Goal: Use online tool/utility: Utilize a website feature to perform a specific function

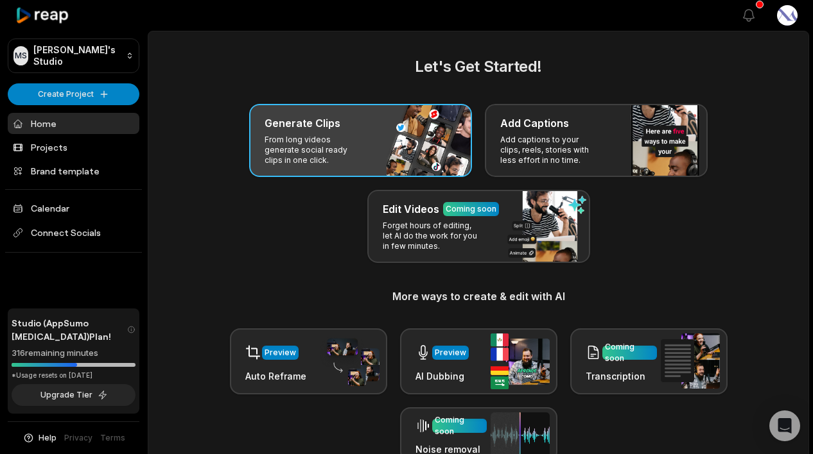
click at [364, 143] on div "Generate Clips From long videos generate social ready clips in one click." at bounding box center [360, 140] width 223 height 73
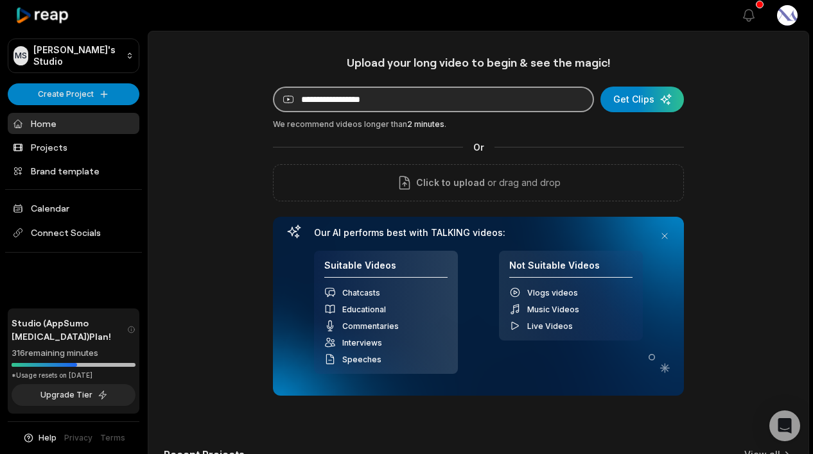
click at [388, 100] on input at bounding box center [433, 100] width 321 height 26
paste input "**********"
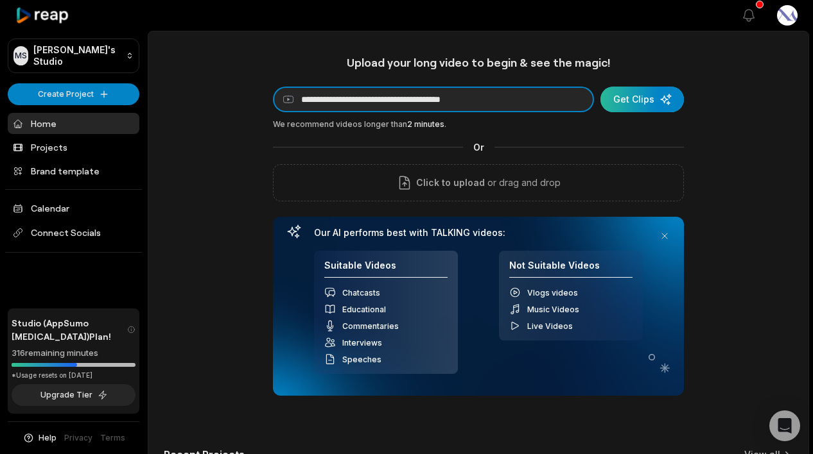
type input "**********"
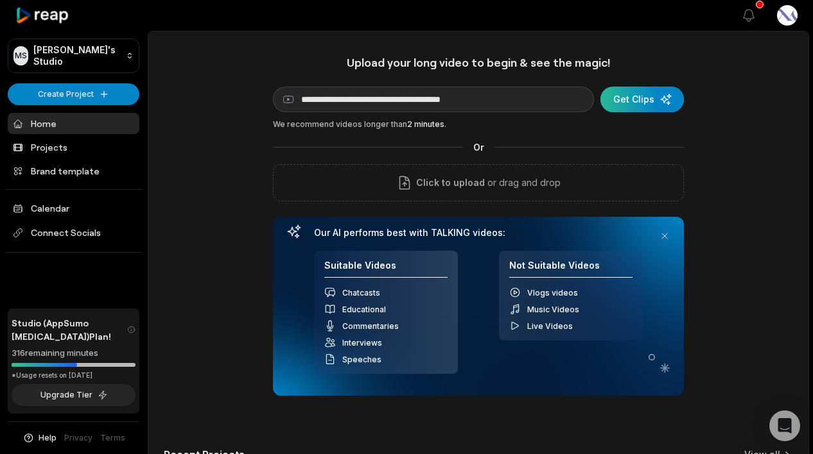
click at [520, 105] on div "submit" at bounding box center [641, 100] width 83 height 26
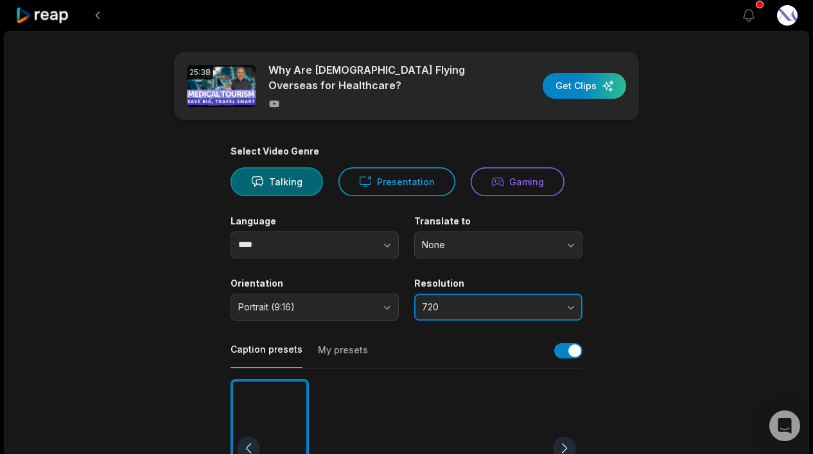
click at [520, 305] on span "720" at bounding box center [489, 308] width 135 height 12
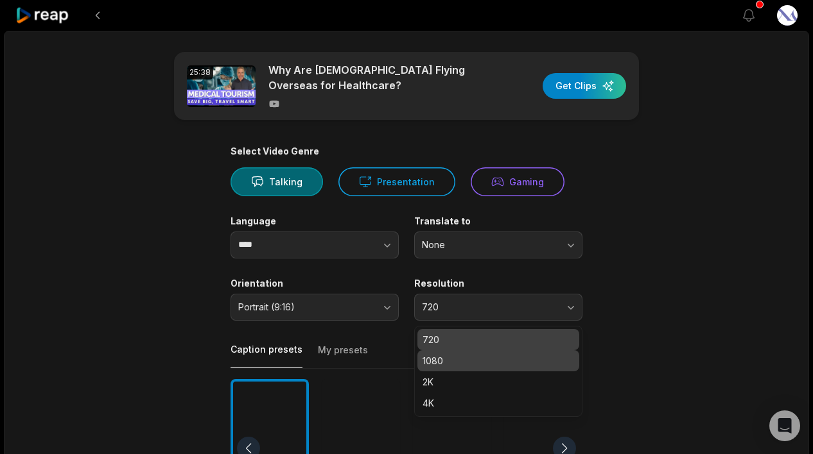
click at [500, 365] on p "1080" at bounding box center [497, 360] width 151 height 13
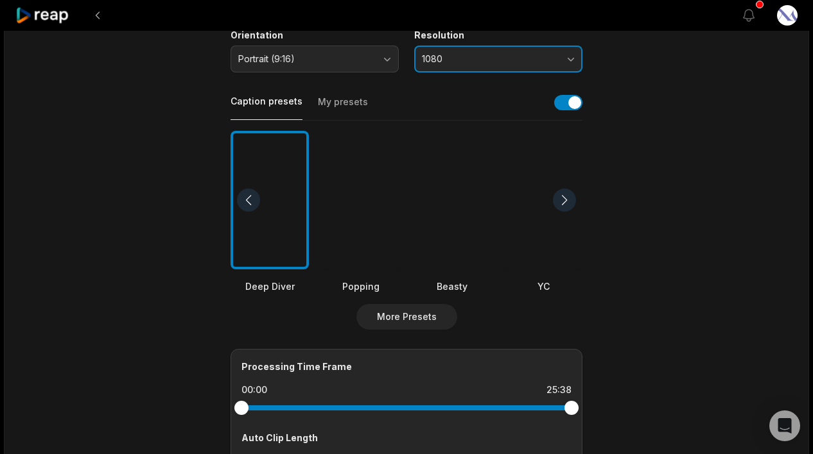
scroll to position [256, 0]
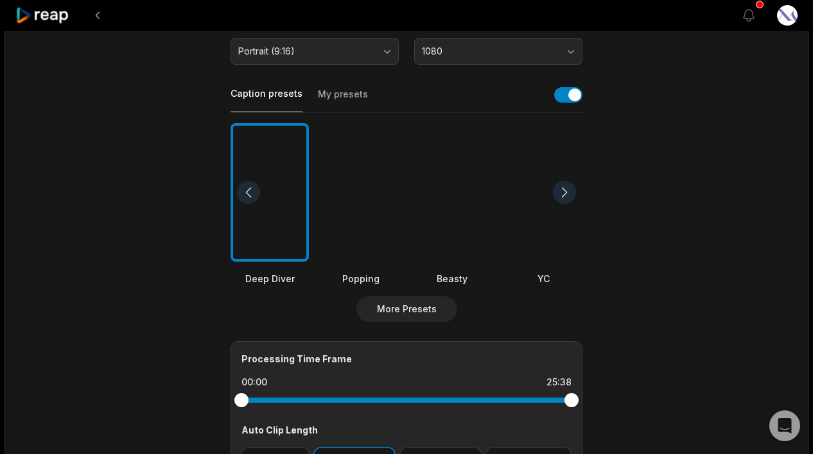
click at [520, 194] on div at bounding box center [564, 192] width 23 height 23
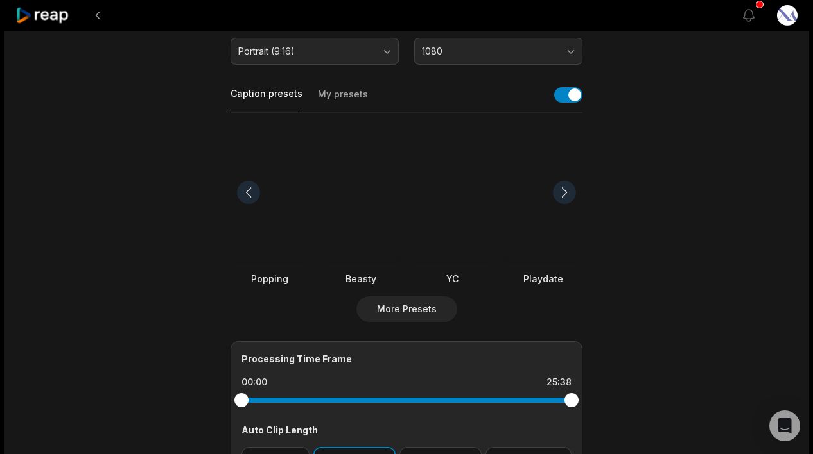
click at [520, 194] on div at bounding box center [564, 192] width 23 height 23
click at [248, 192] on div at bounding box center [248, 192] width 23 height 23
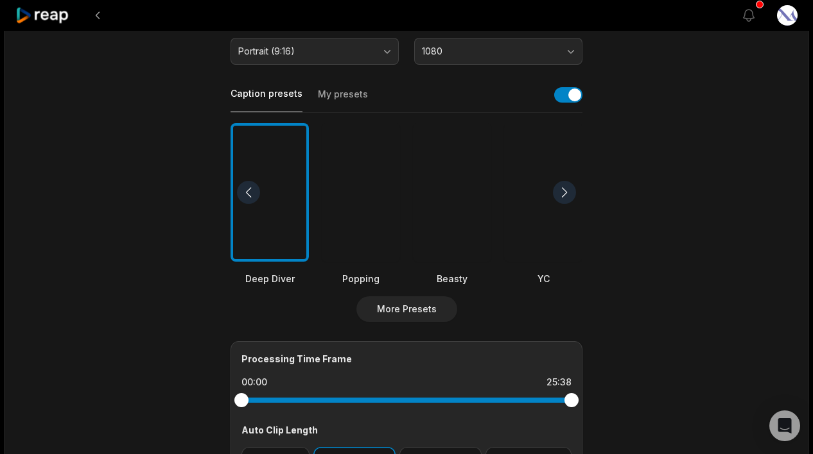
click at [457, 238] on div at bounding box center [452, 192] width 78 height 139
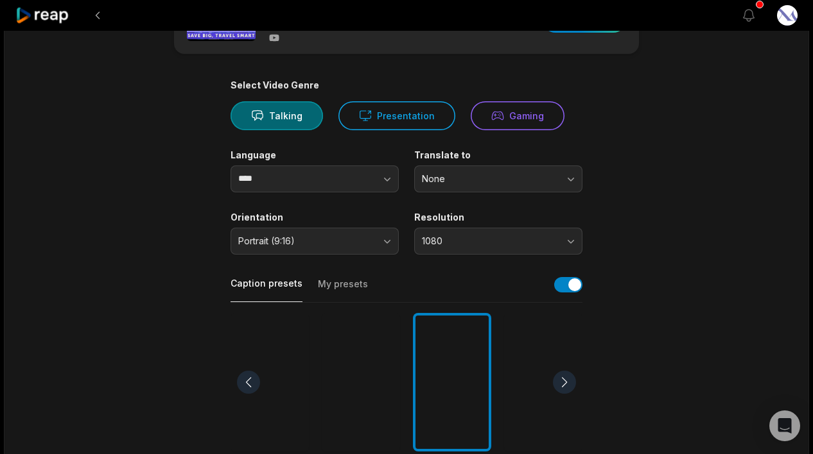
scroll to position [0, 0]
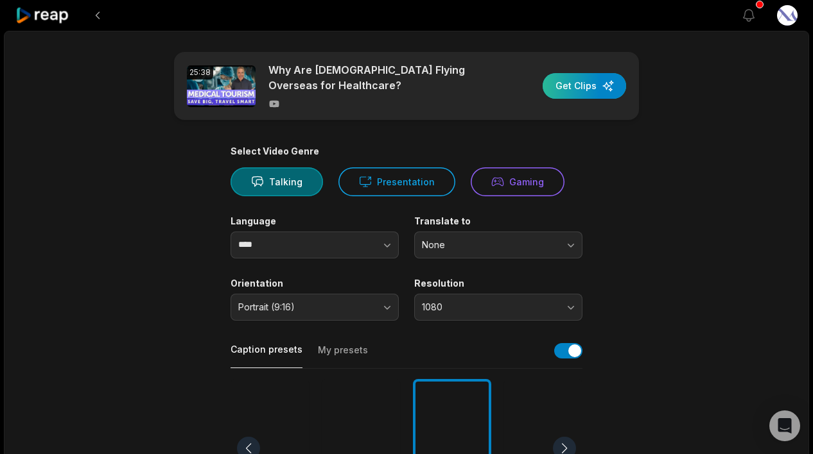
click at [520, 88] on div "button" at bounding box center [583, 86] width 83 height 26
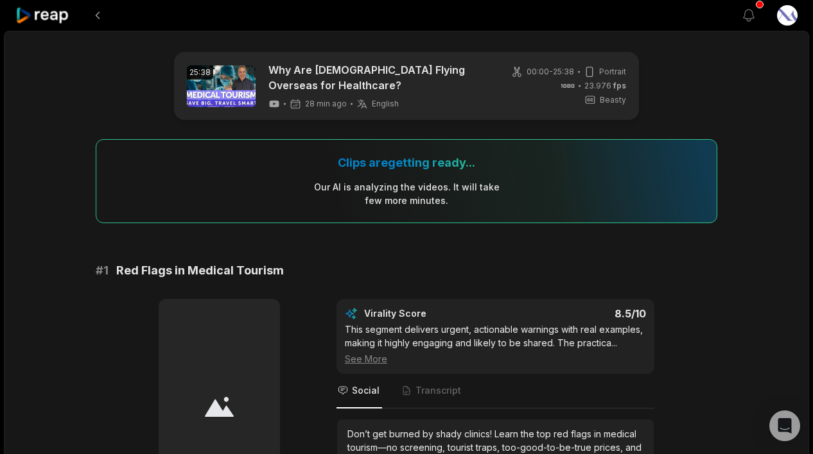
click at [520, 318] on div "Edit Virality Score 8.5 /10 This segment delivers urgent, actionable warnings w…" at bounding box center [406, 427] width 621 height 257
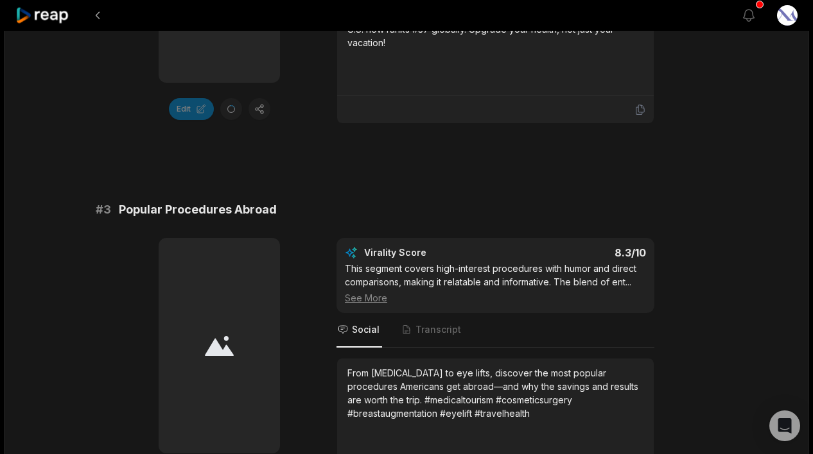
scroll to position [809, 0]
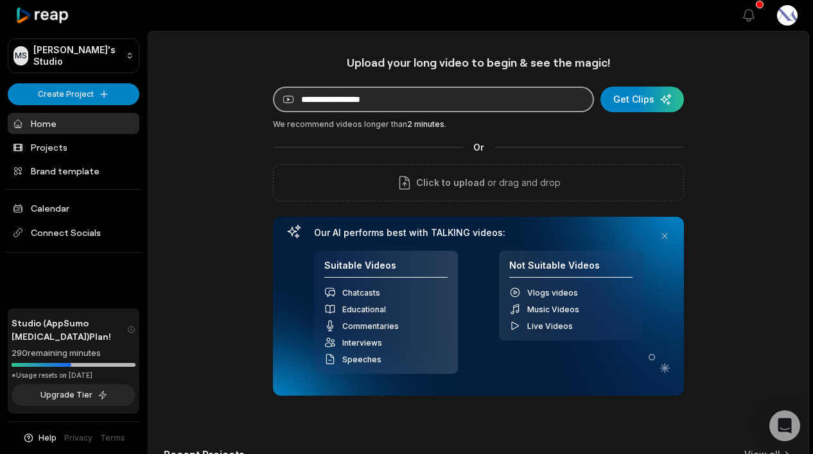
click at [438, 99] on input at bounding box center [433, 100] width 321 height 26
paste input "**********"
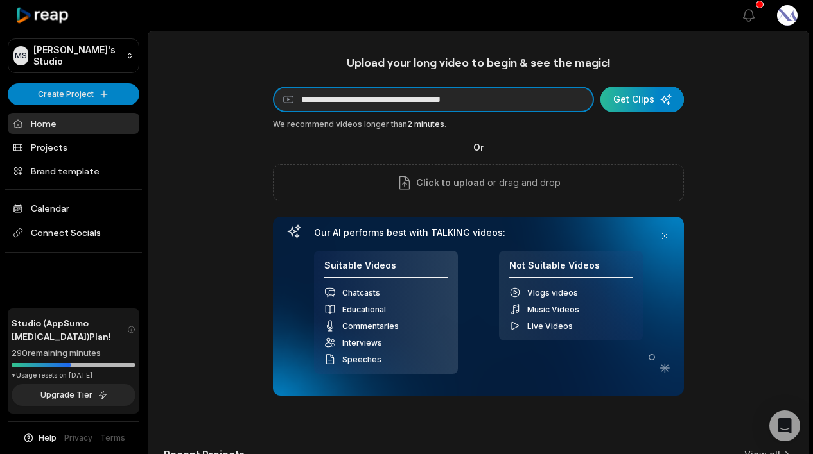
type input "**********"
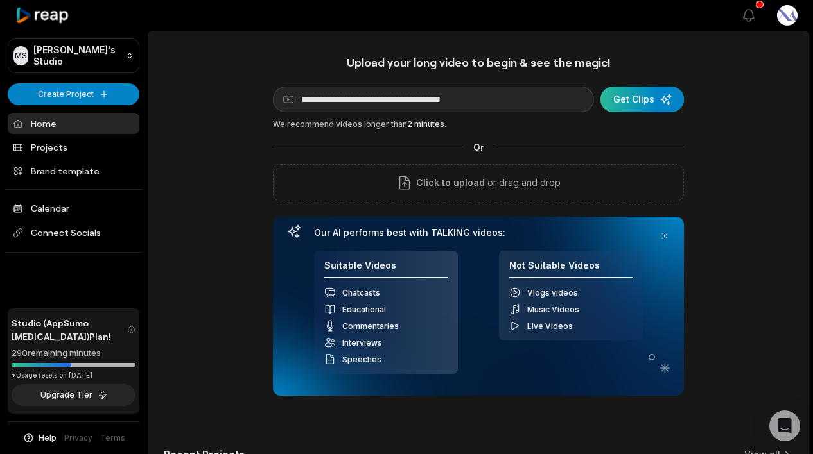
click at [655, 105] on div "submit" at bounding box center [641, 100] width 83 height 26
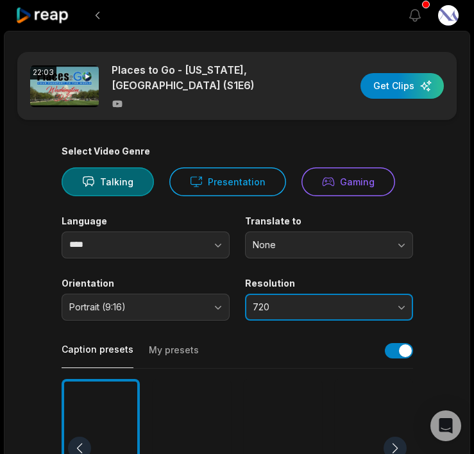
click at [288, 309] on span "720" at bounding box center [320, 308] width 135 height 12
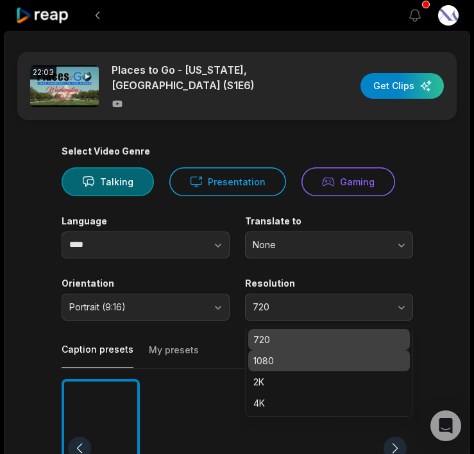
click at [302, 363] on p "1080" at bounding box center [329, 360] width 151 height 13
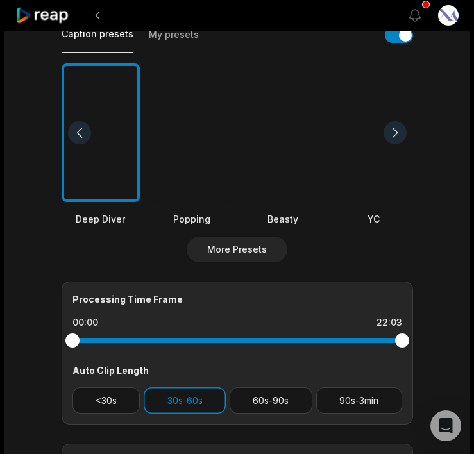
scroll to position [318, 0]
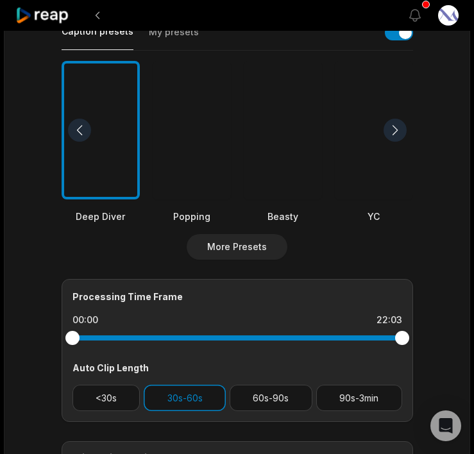
click at [173, 168] on div at bounding box center [192, 130] width 78 height 139
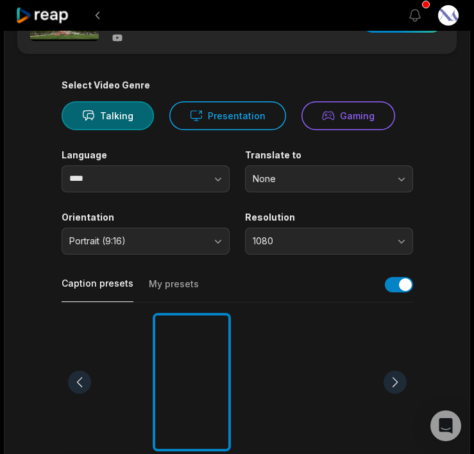
scroll to position [0, 0]
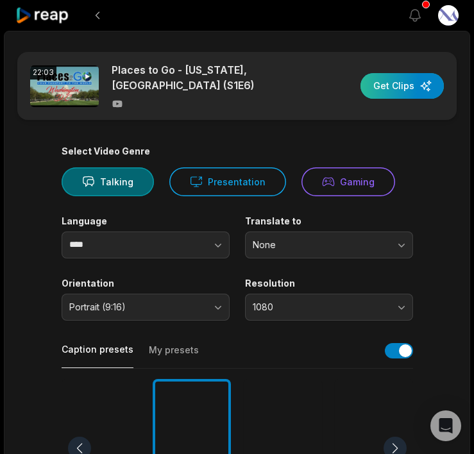
click at [397, 90] on div "button" at bounding box center [402, 86] width 83 height 26
